Goal: Task Accomplishment & Management: Manage account settings

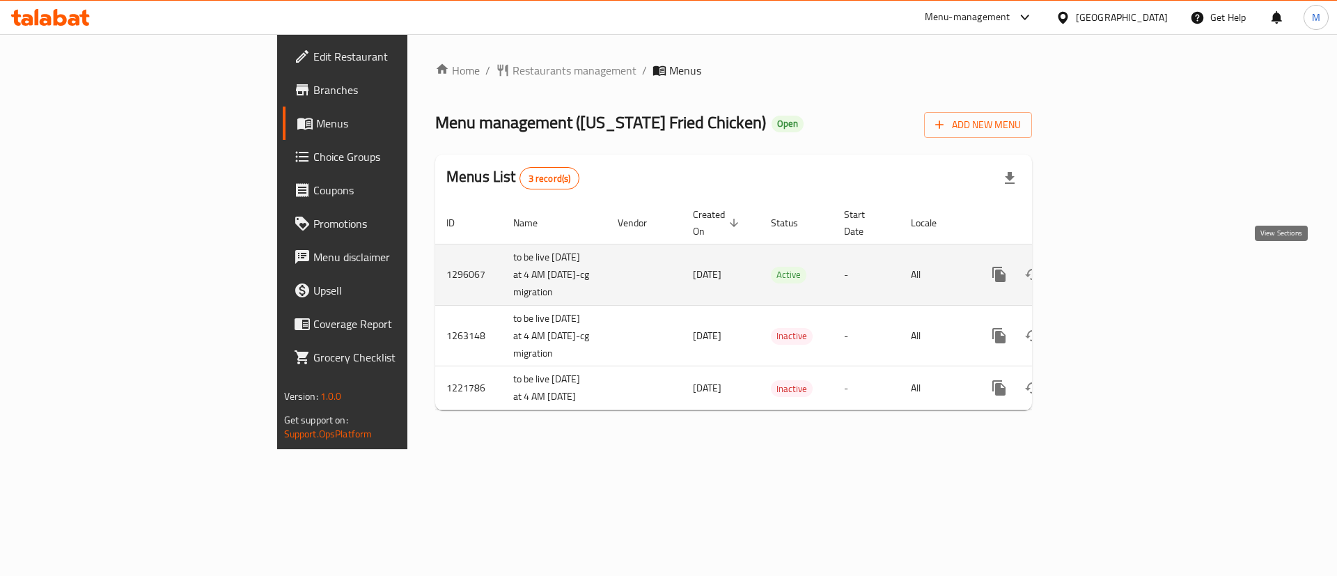
click at [1116, 277] on link "enhanced table" at bounding box center [1099, 274] width 33 height 33
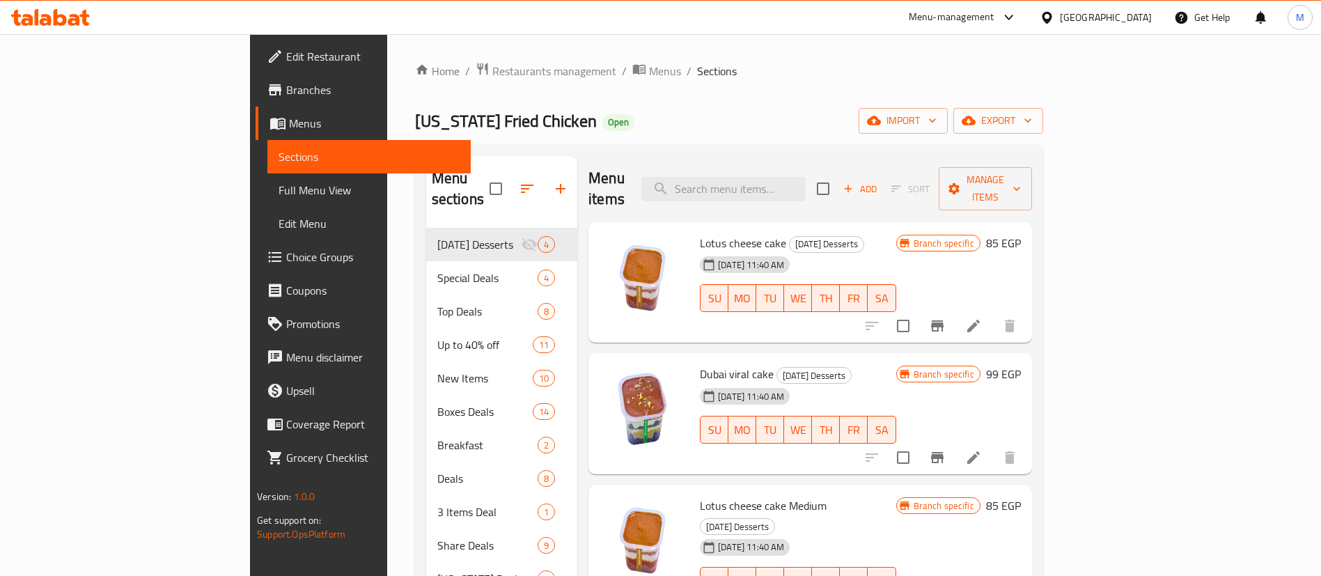
click at [708, 176] on div "Menu items Add Sort Manage items" at bounding box center [810, 189] width 444 height 66
click at [646, 149] on div "Menu sections [DATE] Desserts 4 Special Deals 4 Top Deals 8 Up to 40% off 11 Ne…" at bounding box center [729, 444] width 628 height 598
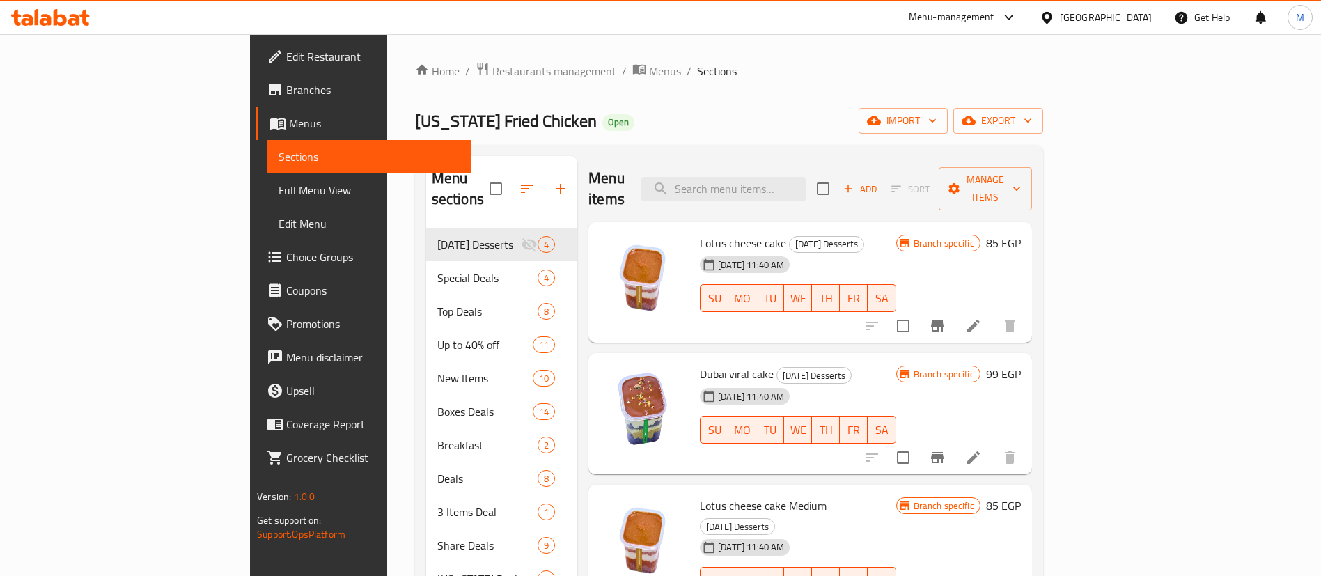
click at [646, 149] on div "Menu sections [DATE] Desserts 4 Special Deals 4 Top Deals 8 Up to 40% off 11 Ne…" at bounding box center [729, 444] width 628 height 598
click at [673, 125] on div "[US_STATE] Fried Chicken Open import export" at bounding box center [729, 121] width 628 height 26
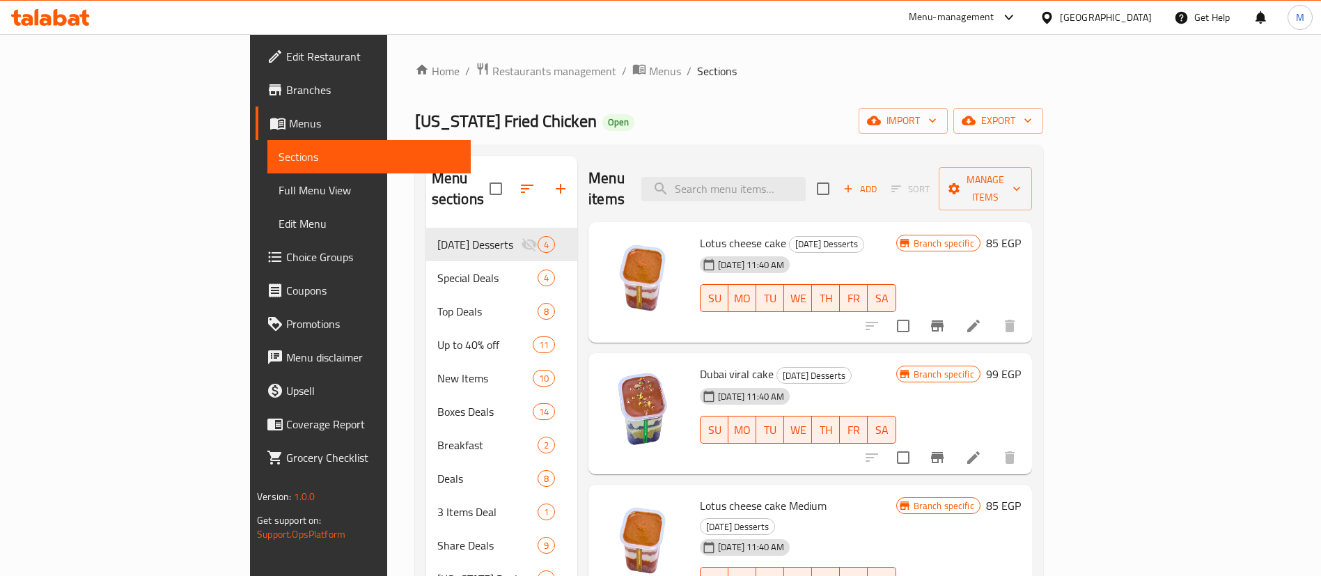
click at [641, 162] on div "Menu items Add Sort Manage items" at bounding box center [810, 189] width 444 height 66
click at [792, 177] on input "search" at bounding box center [723, 189] width 164 height 24
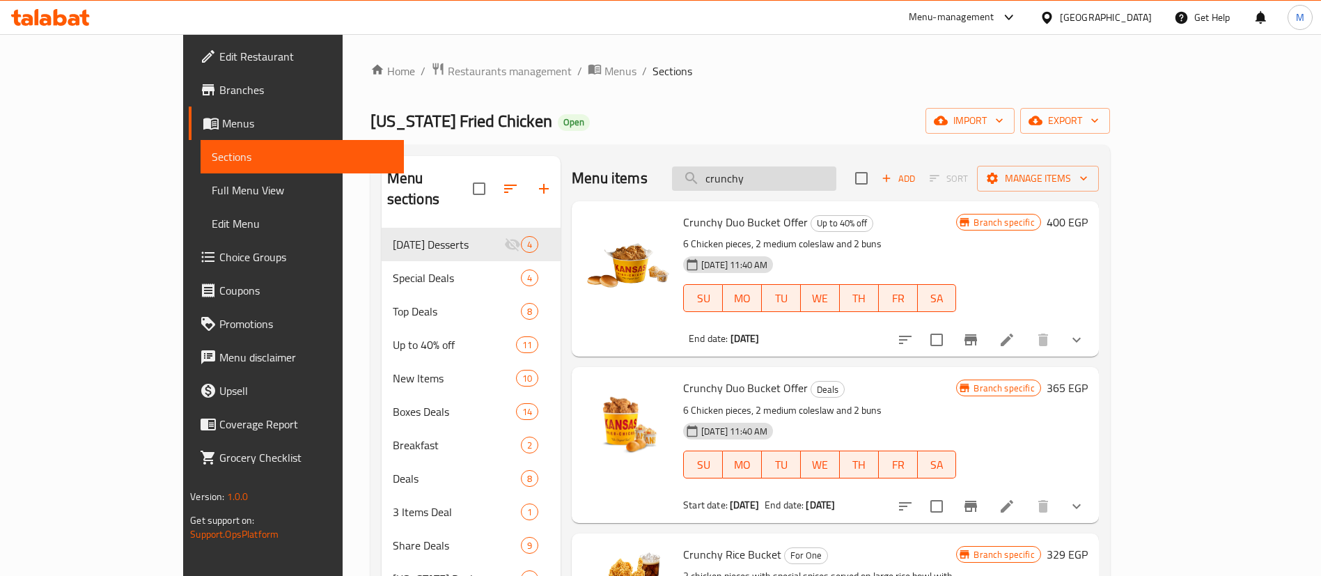
click at [779, 185] on input "crunchy" at bounding box center [754, 178] width 164 height 24
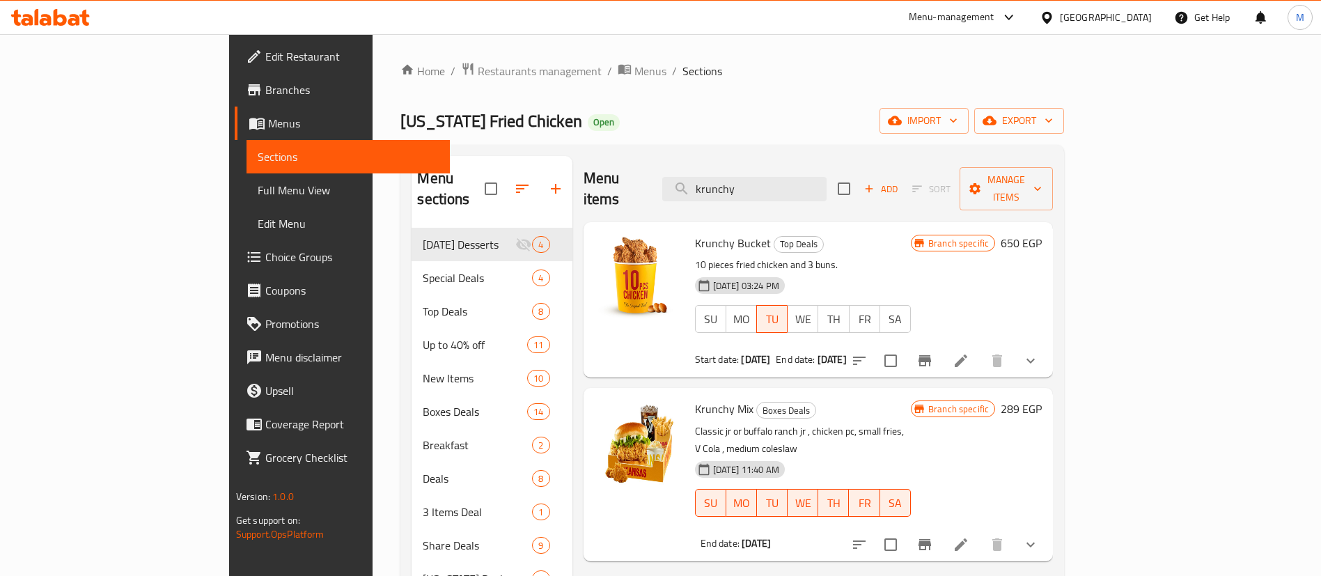
type input "krunchy"
click at [875, 256] on p "10 pieces fried chicken and 3 buns." at bounding box center [803, 264] width 216 height 17
click at [911, 256] on p "10 pieces fried chicken and 3 buns." at bounding box center [803, 264] width 216 height 17
click at [695, 233] on span "Krunchy Bucket" at bounding box center [733, 243] width 76 height 21
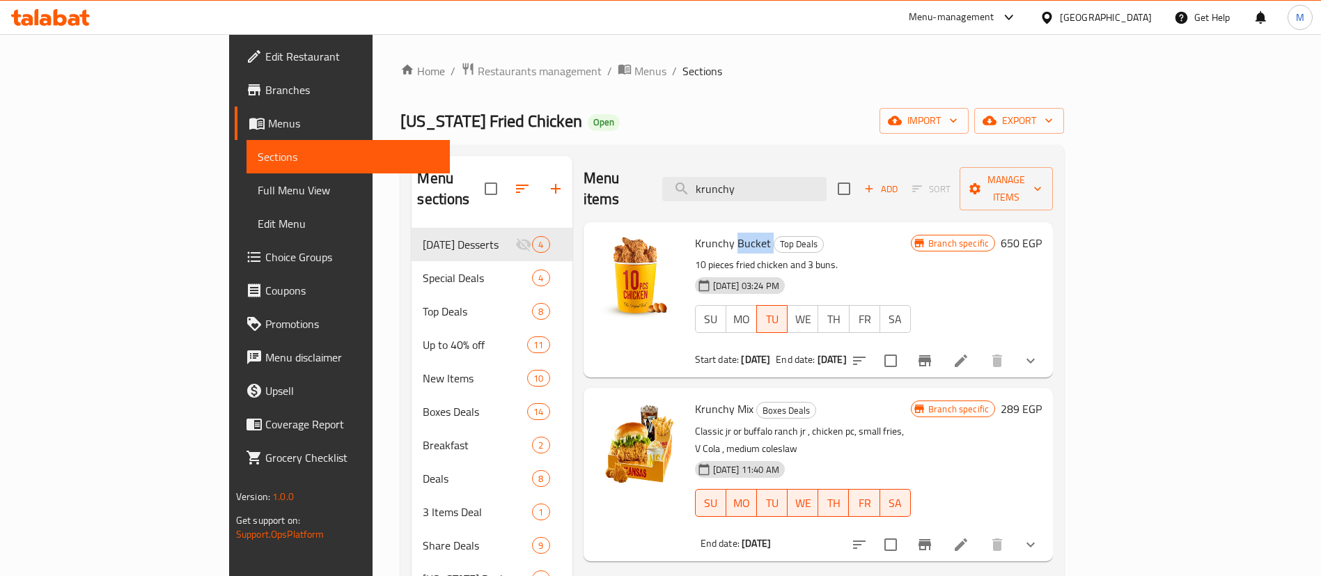
copy h6 "Bucket"
click at [695, 233] on span "Krunchy Bucket" at bounding box center [733, 243] width 76 height 21
click at [967, 354] on icon at bounding box center [961, 360] width 13 height 13
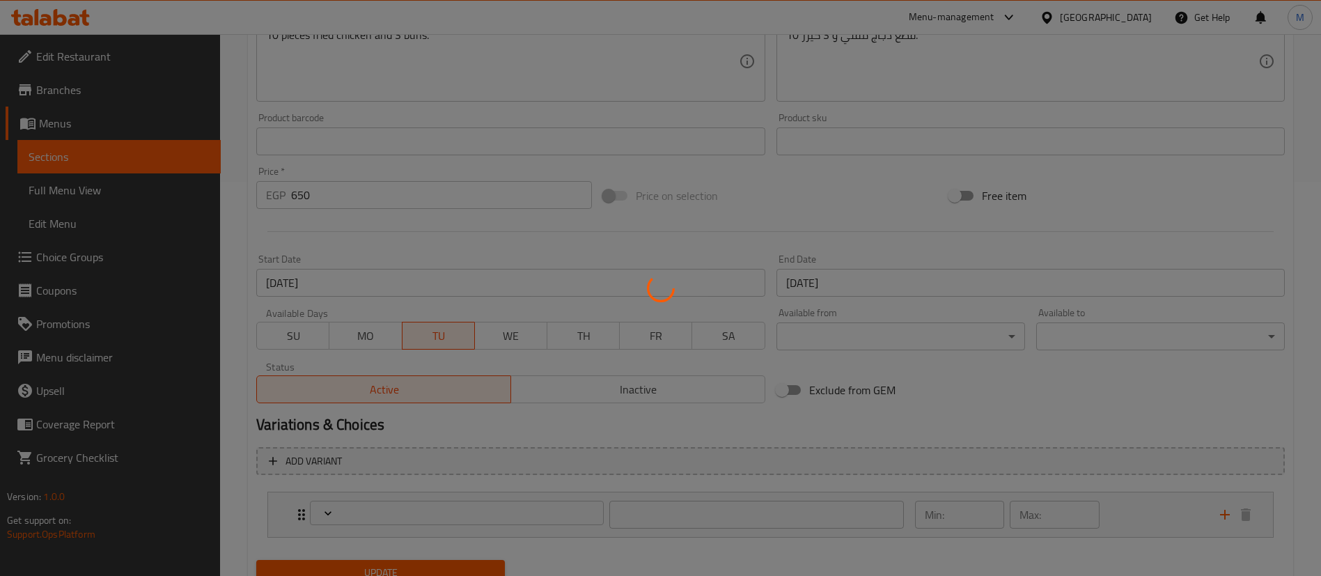
scroll to position [428, 0]
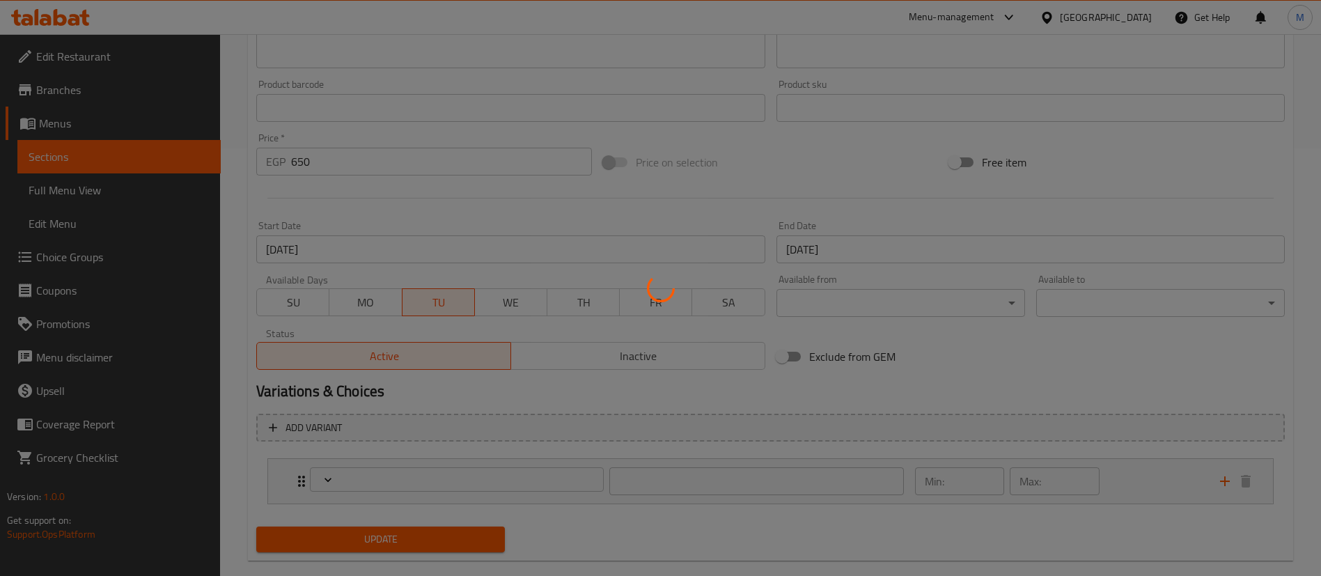
type input "اختايرك للطعم"
type input "1"
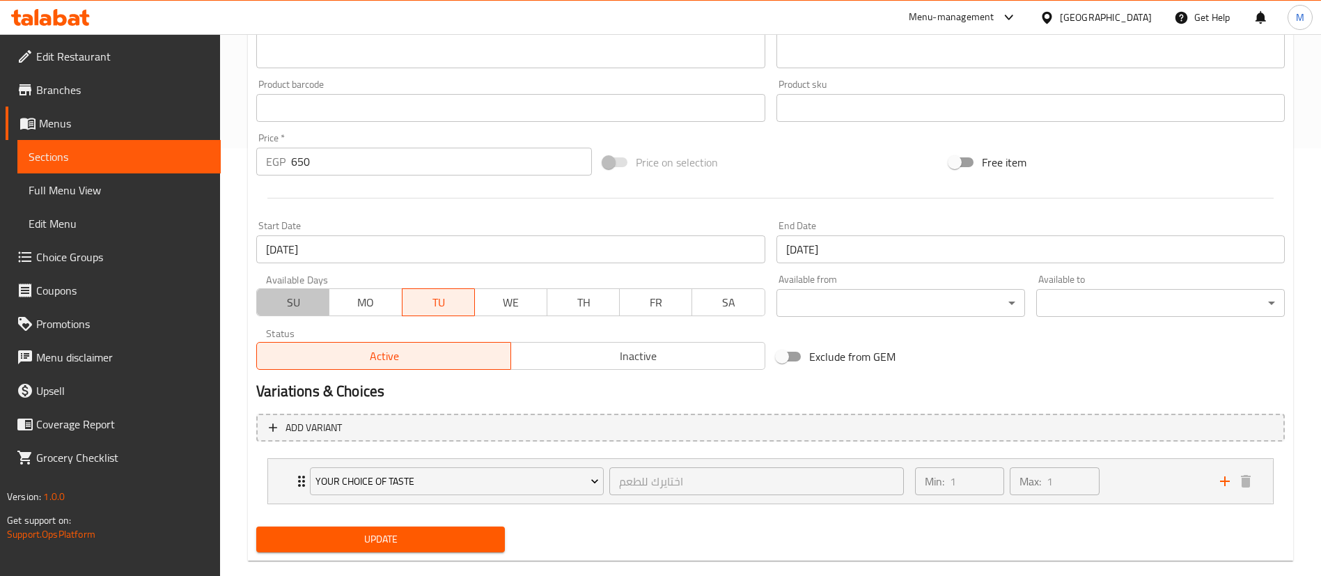
click at [290, 301] on span "SU" at bounding box center [292, 302] width 61 height 20
click at [356, 308] on span "MO" at bounding box center [365, 302] width 61 height 20
click at [507, 308] on span "WE" at bounding box center [510, 302] width 61 height 20
click at [604, 307] on span "TH" at bounding box center [583, 302] width 61 height 20
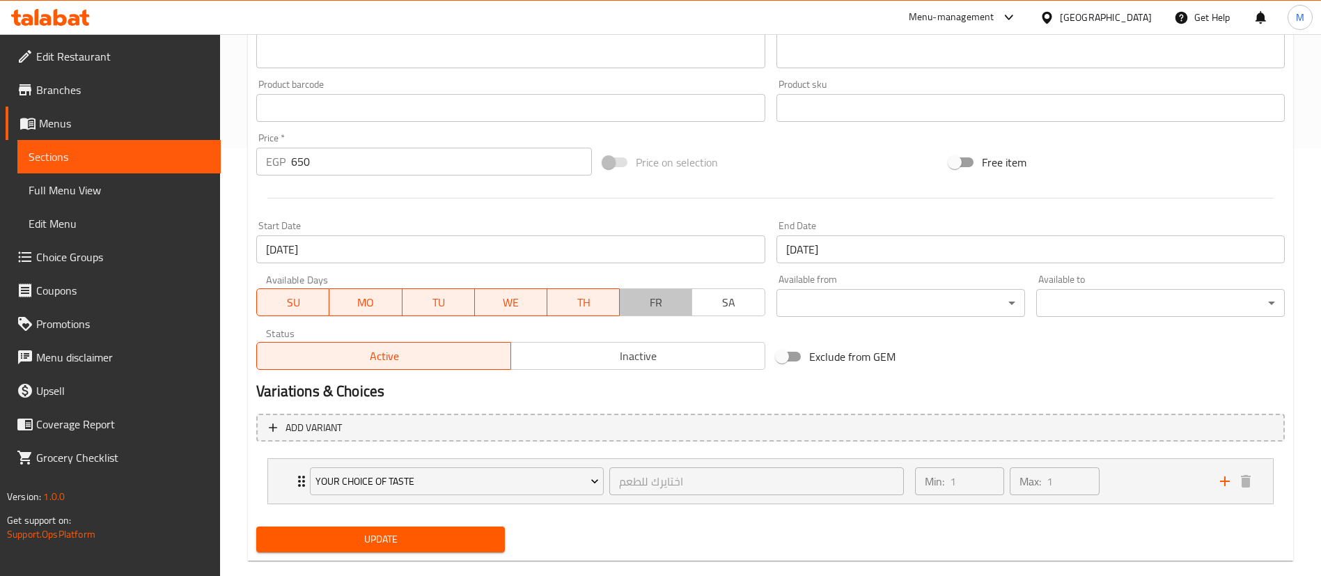
click at [674, 306] on span "FR" at bounding box center [655, 302] width 61 height 20
click at [731, 304] on span "SA" at bounding box center [728, 302] width 61 height 20
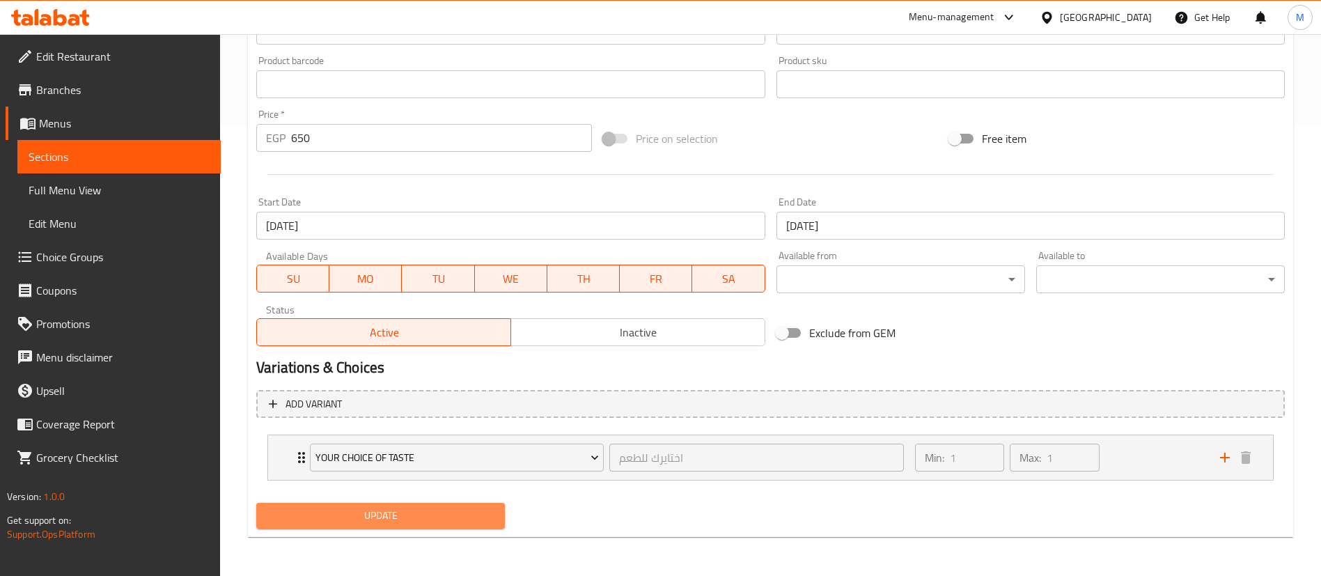
click at [421, 527] on button "Update" at bounding box center [380, 516] width 249 height 26
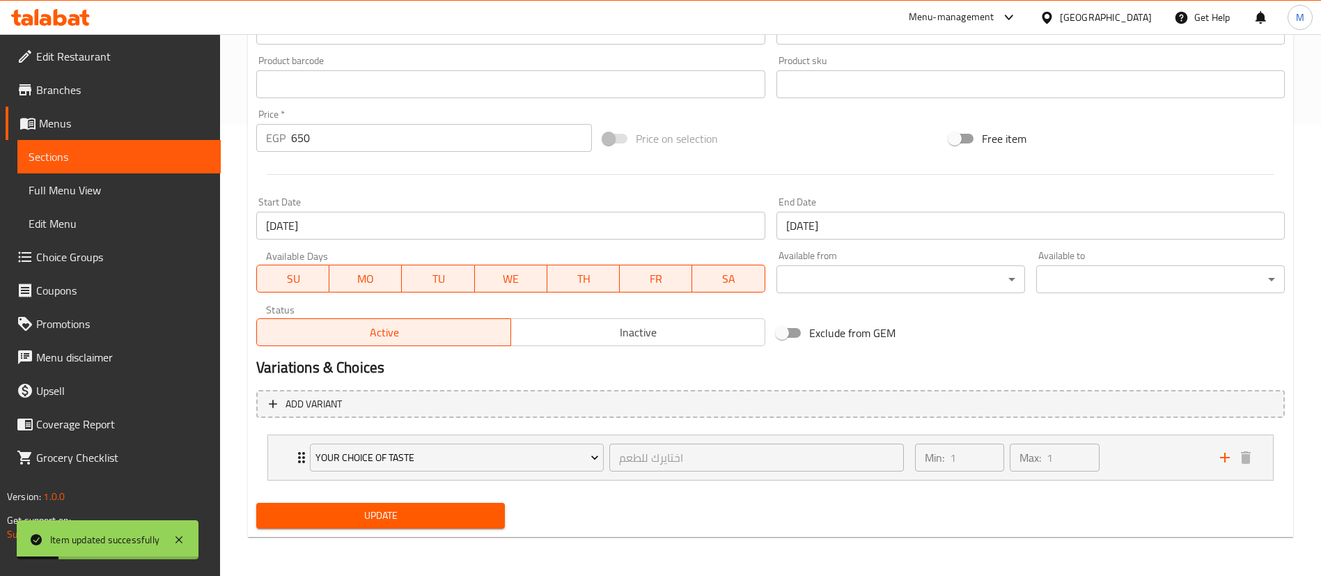
scroll to position [0, 0]
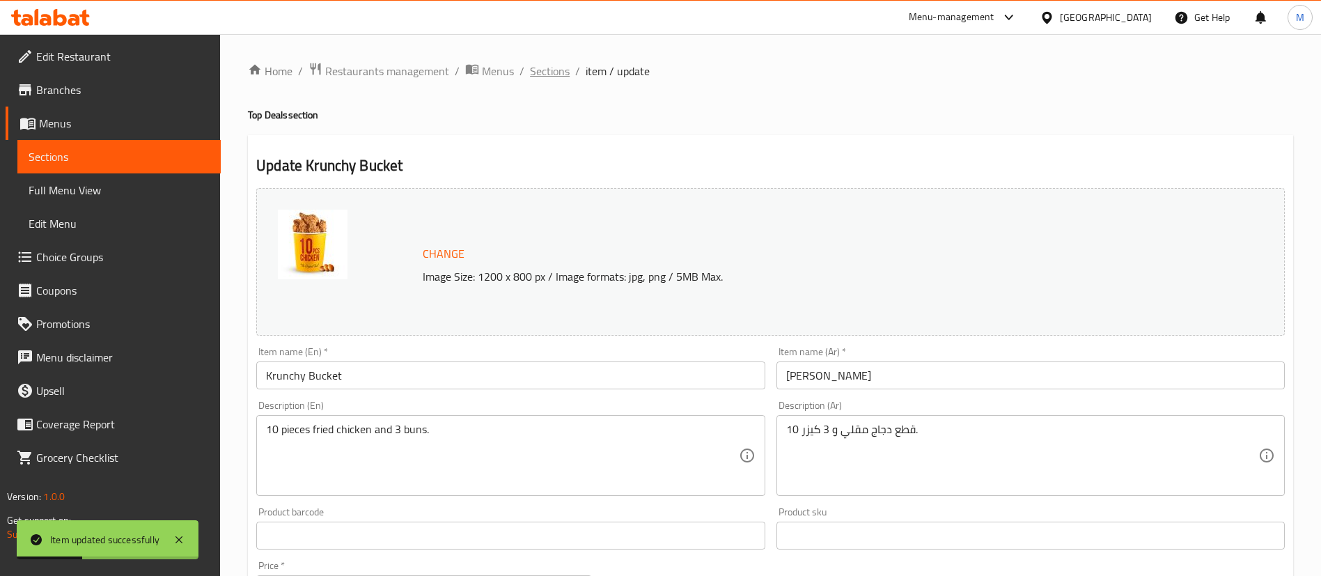
click at [563, 67] on span "Sections" at bounding box center [550, 71] width 40 height 17
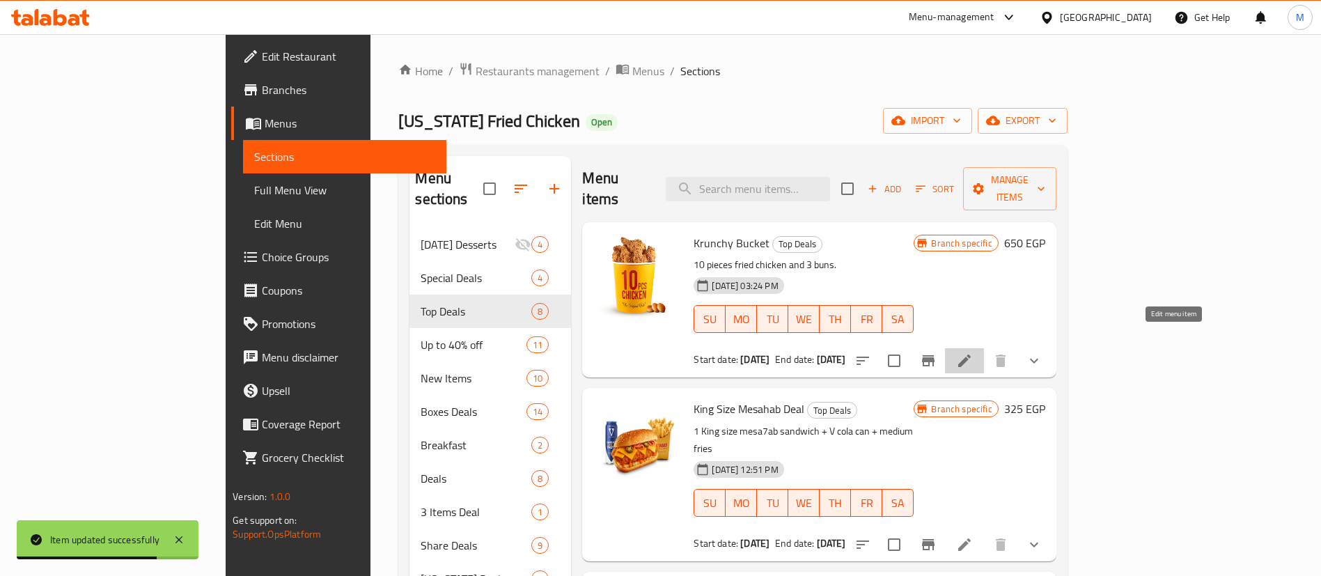
click at [973, 352] on icon at bounding box center [964, 360] width 17 height 17
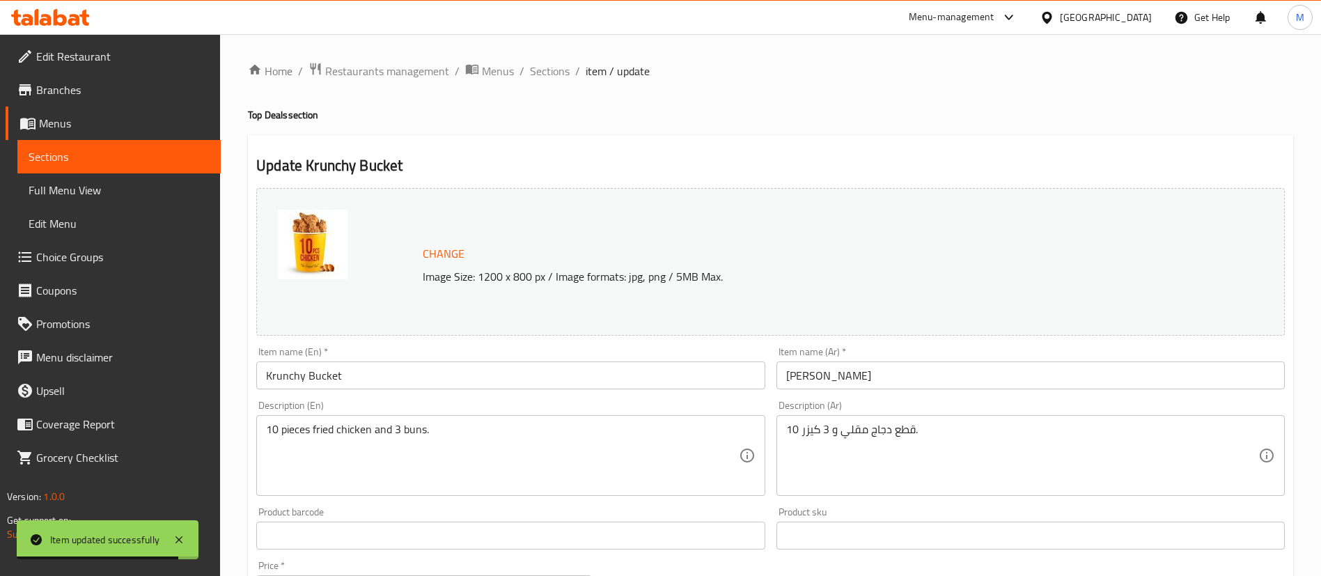
scroll to position [451, 0]
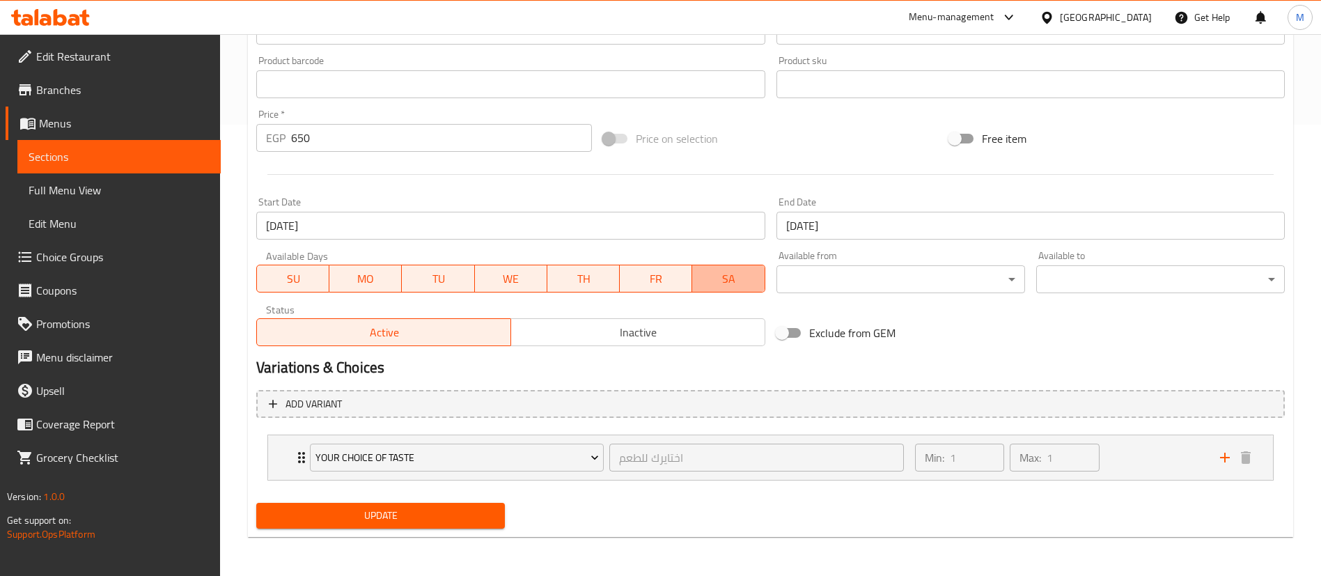
click at [732, 279] on span "SA" at bounding box center [728, 279] width 61 height 20
click at [657, 277] on span "FR" at bounding box center [655, 279] width 61 height 20
click at [592, 269] on span "TH" at bounding box center [583, 279] width 61 height 20
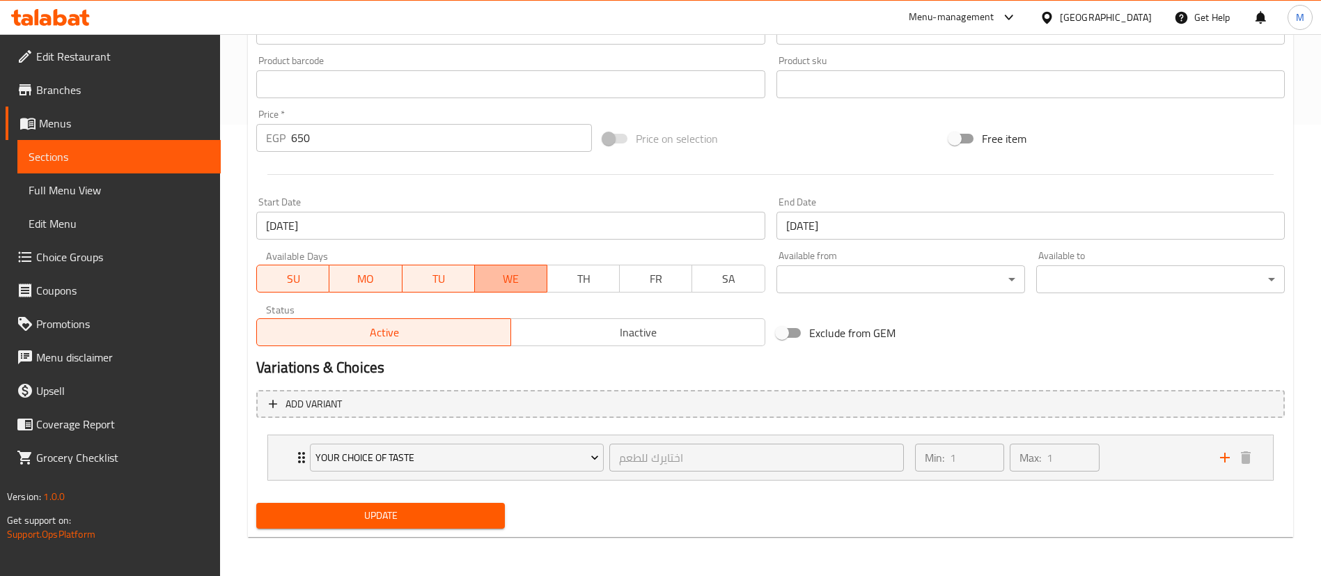
click at [511, 274] on span "WE" at bounding box center [510, 279] width 61 height 20
click at [350, 277] on span "MO" at bounding box center [365, 279] width 61 height 20
click at [295, 281] on span "SU" at bounding box center [292, 279] width 61 height 20
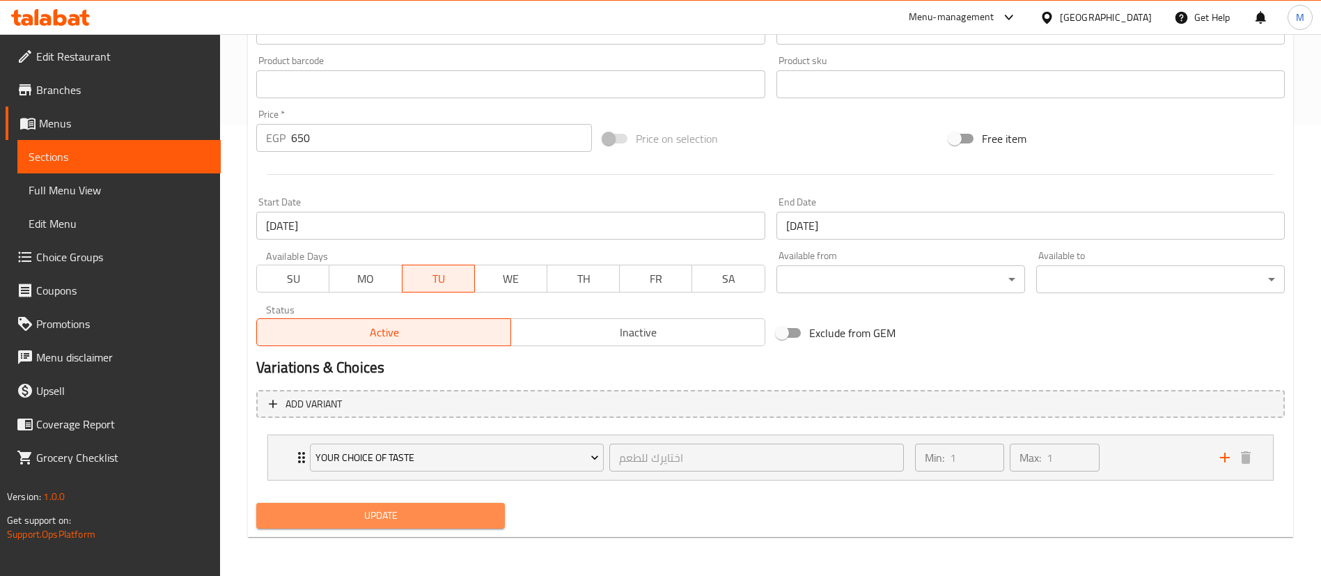
click at [409, 508] on span "Update" at bounding box center [380, 515] width 226 height 17
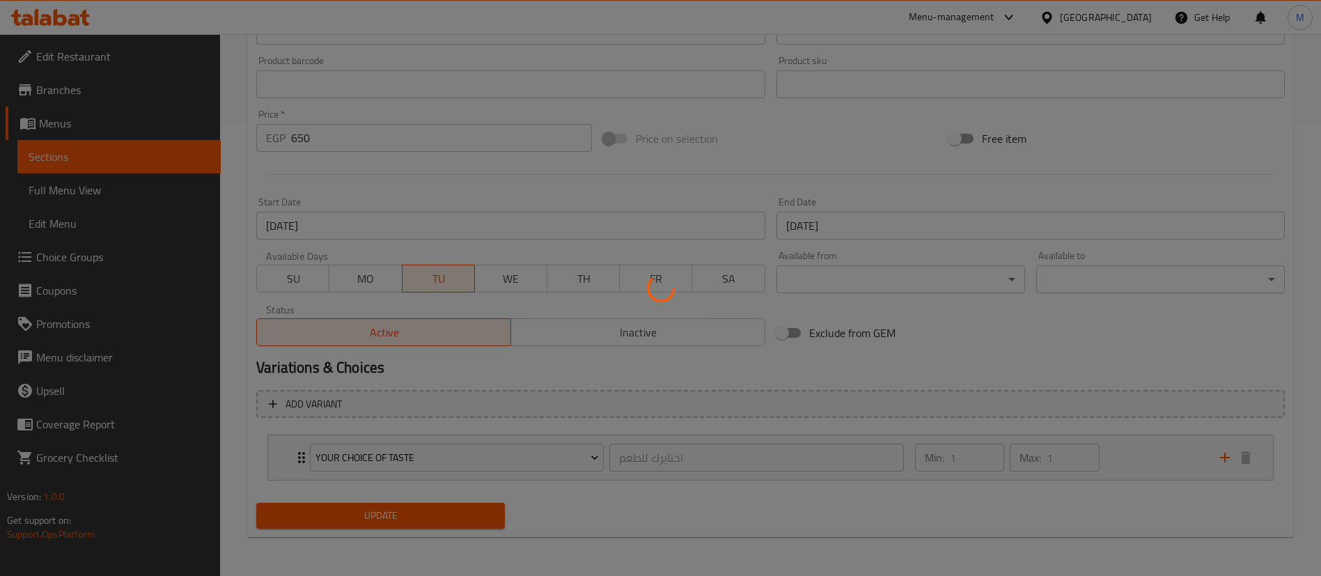
scroll to position [0, 0]
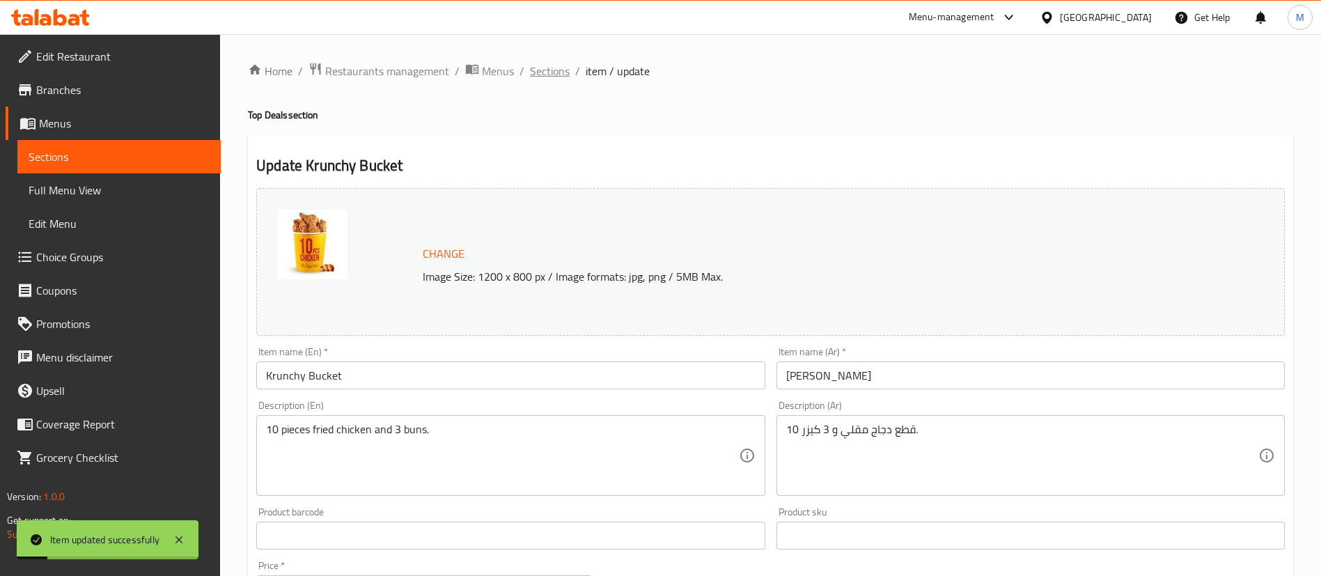
click at [542, 69] on span "Sections" at bounding box center [550, 71] width 40 height 17
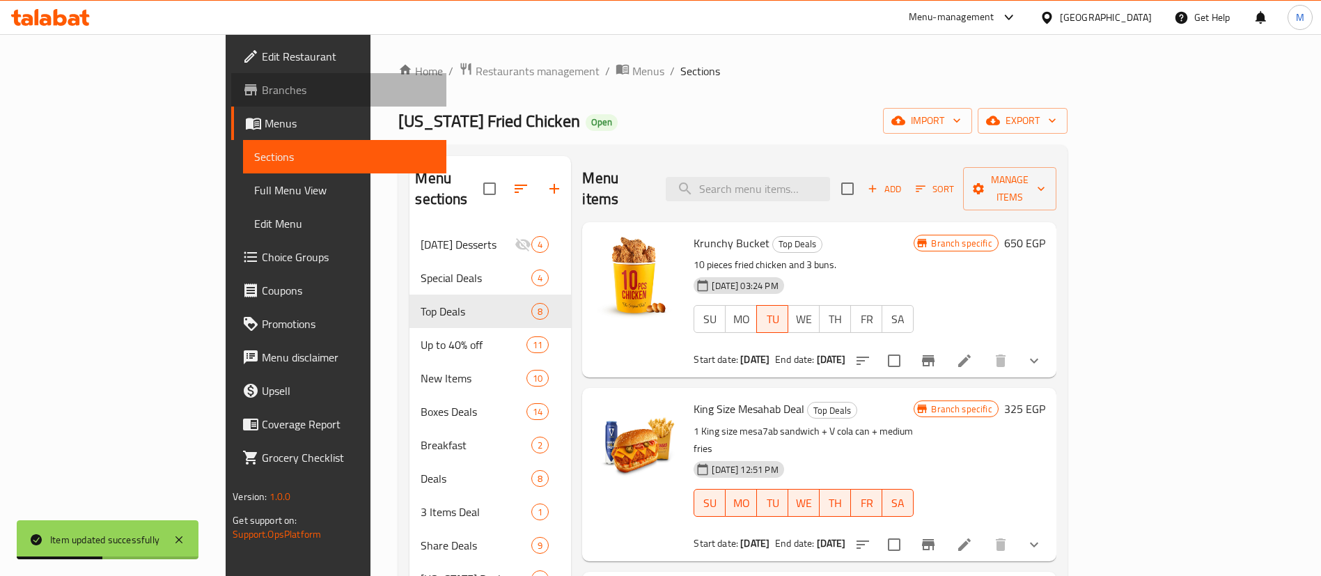
click at [262, 88] on span "Branches" at bounding box center [348, 89] width 173 height 17
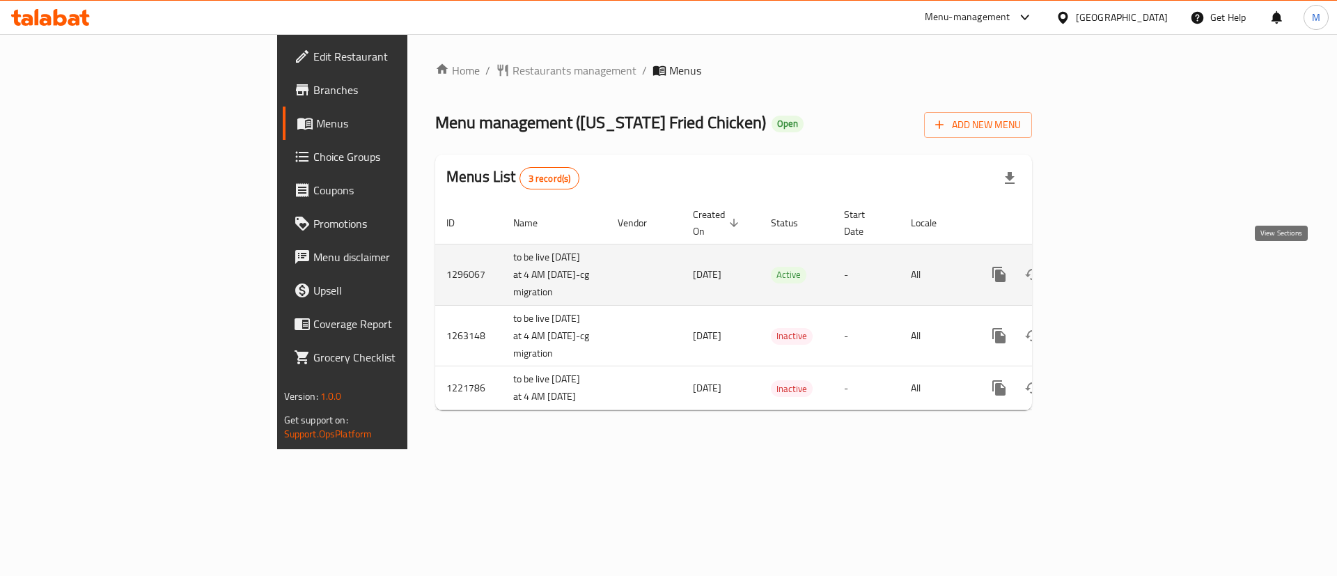
click at [1106, 269] on icon "enhanced table" at bounding box center [1099, 274] width 13 height 13
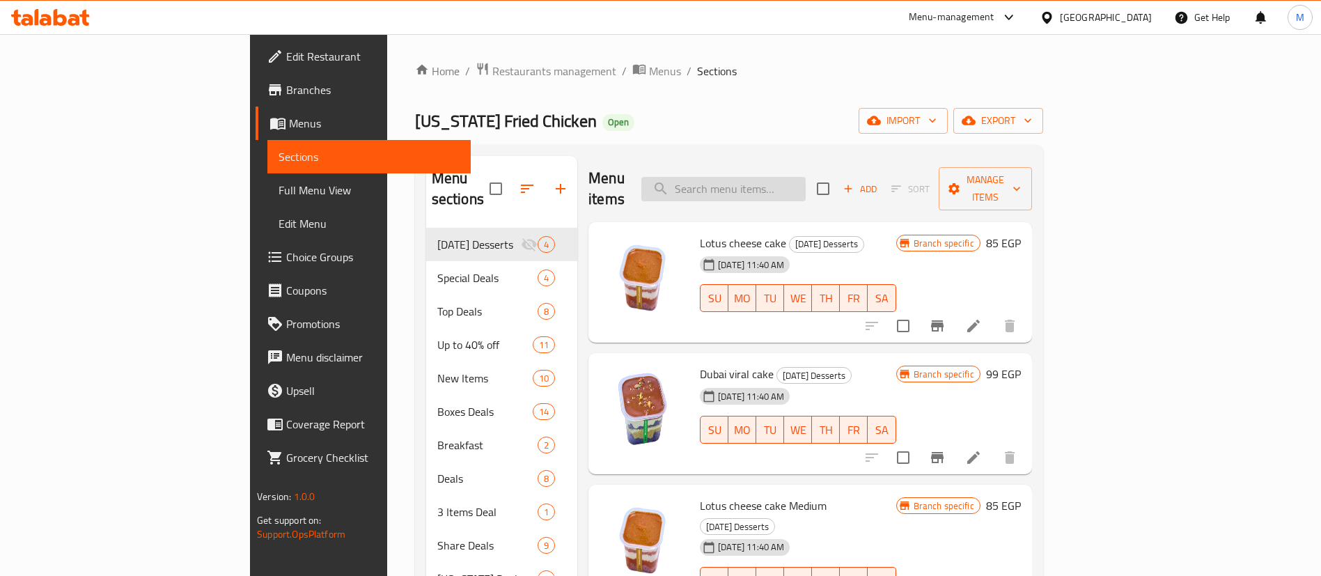
click at [806, 180] on input "search" at bounding box center [723, 189] width 164 height 24
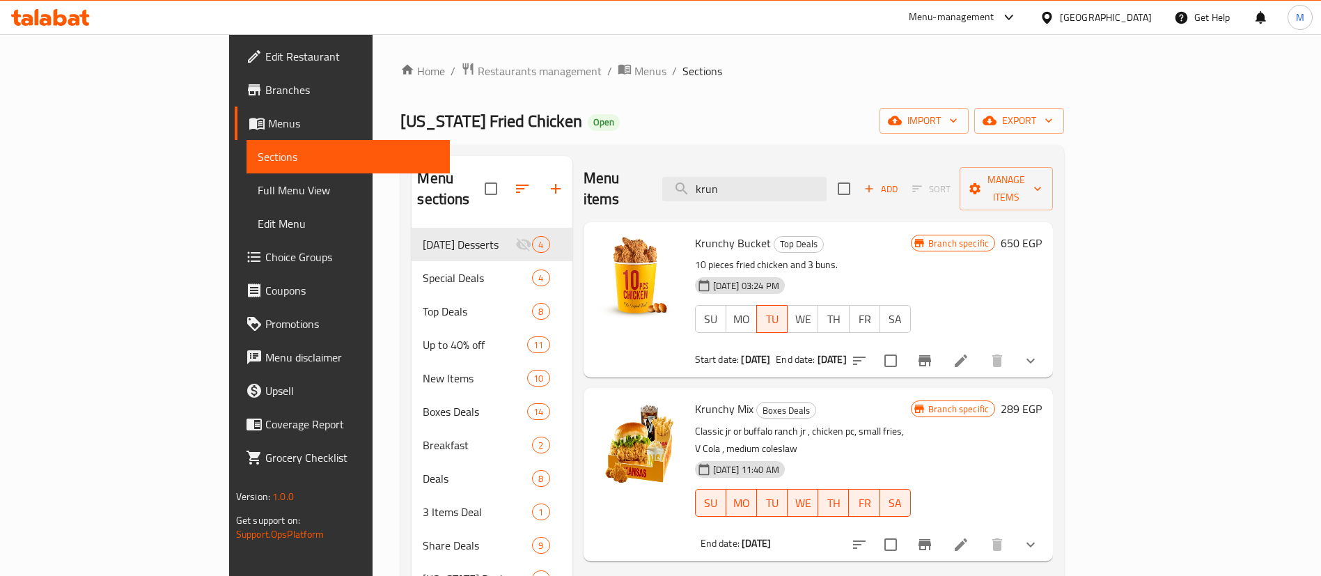
type input "krun"
click at [695, 233] on span "Krunchy Bucket" at bounding box center [733, 243] width 76 height 21
copy h6 "Krunchy Bucket"
click at [695, 233] on span "Krunchy Bucket" at bounding box center [733, 243] width 76 height 21
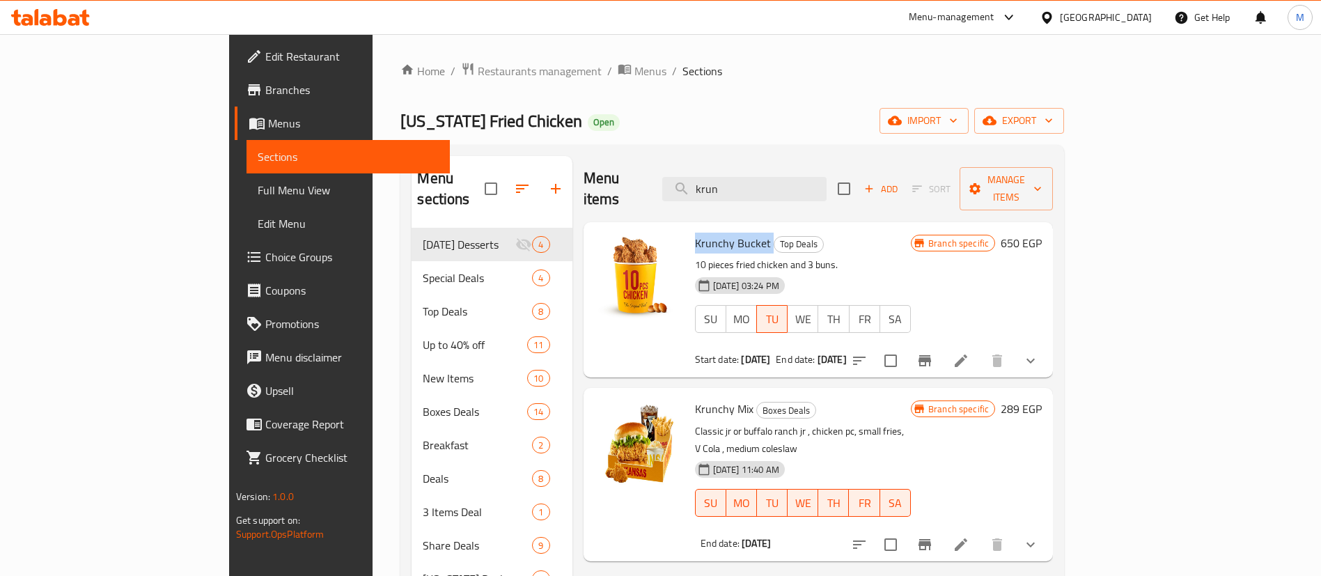
copy h6 "Krunchy Bucket"
